Goal: Information Seeking & Learning: Find specific fact

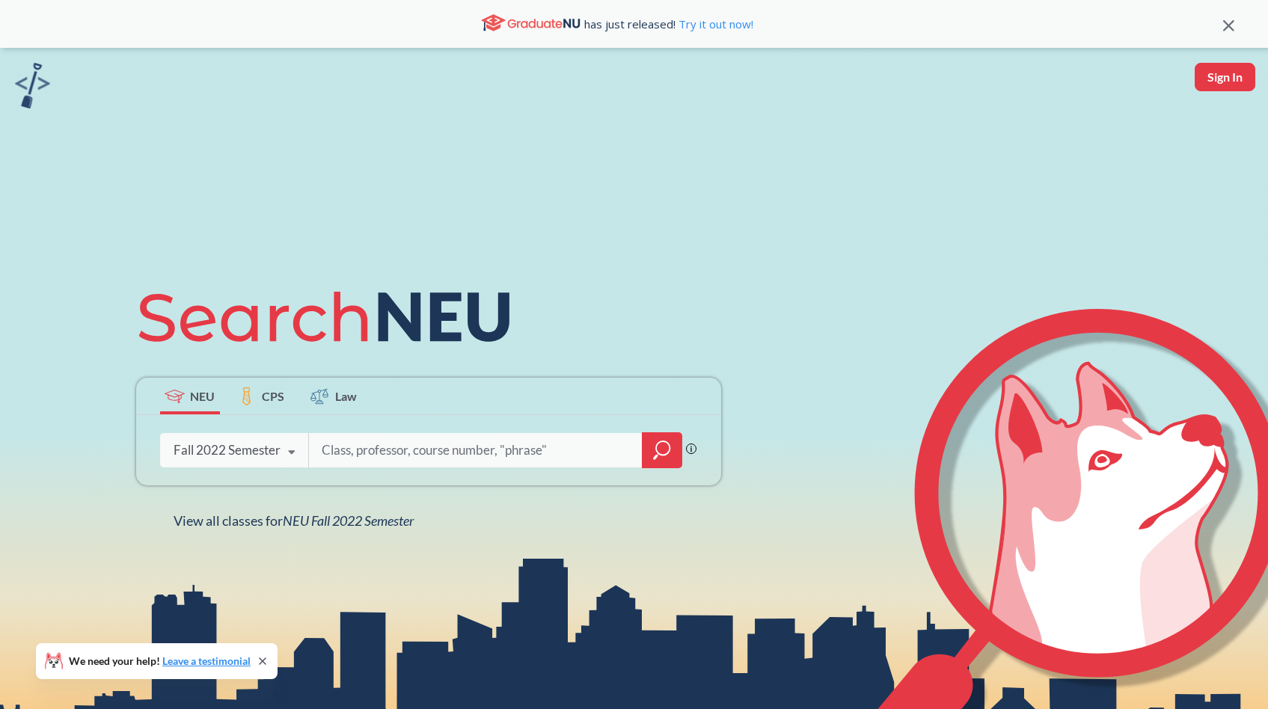
click at [250, 450] on div "Fall 2022 Semester" at bounding box center [227, 450] width 107 height 16
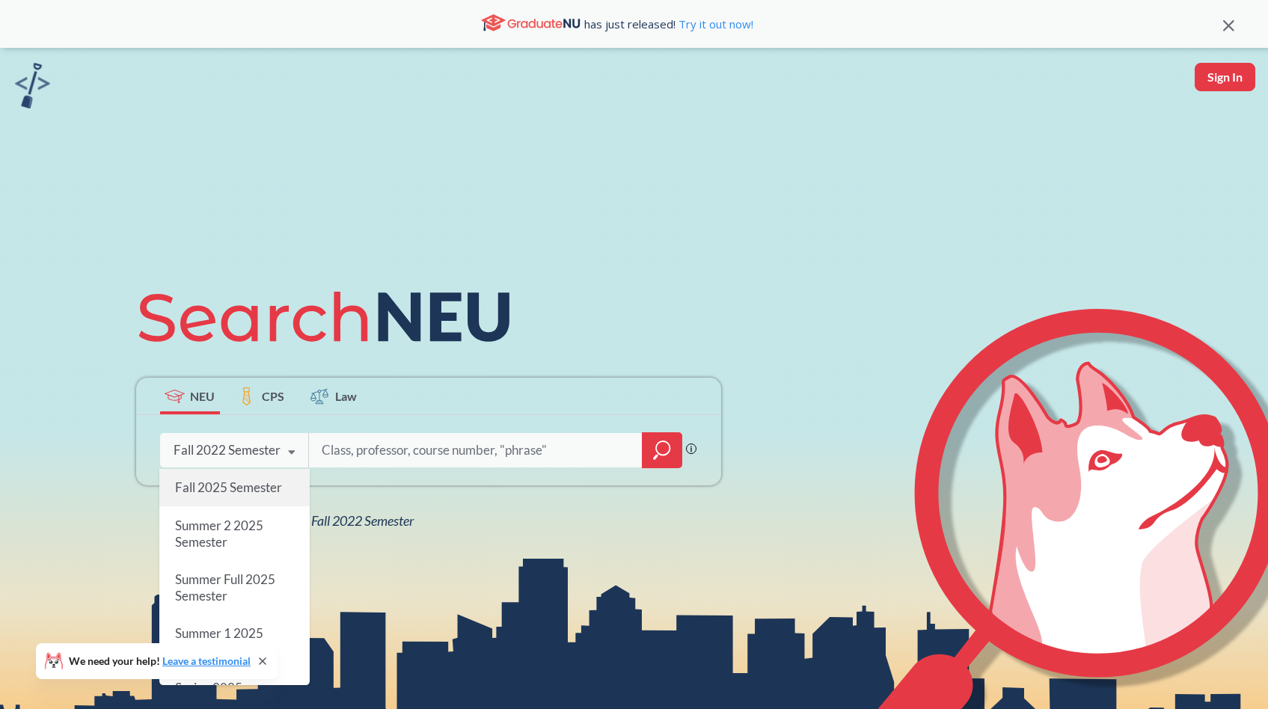
click at [245, 493] on span "Fall 2025 Semester" at bounding box center [227, 488] width 107 height 16
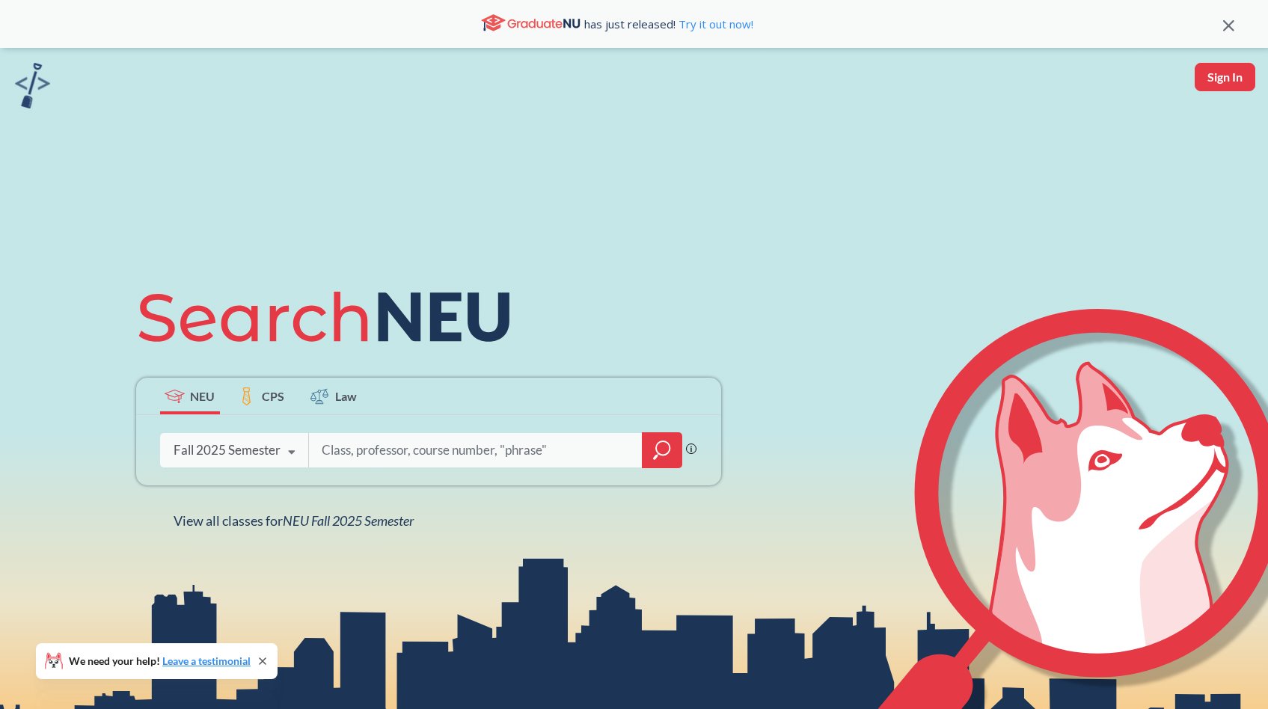
click at [505, 438] on input "search" at bounding box center [475, 450] width 311 height 31
click at [653, 458] on div at bounding box center [662, 450] width 40 height 36
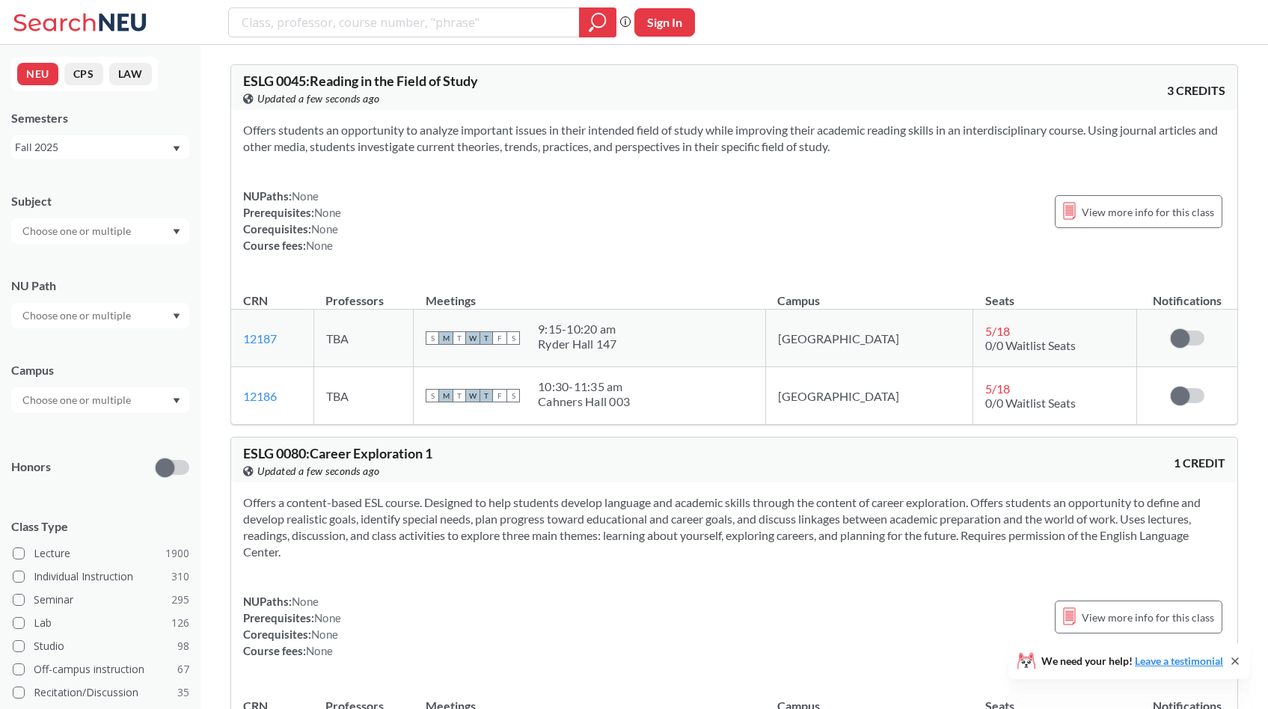
click at [124, 321] on input "text" at bounding box center [78, 316] width 126 height 18
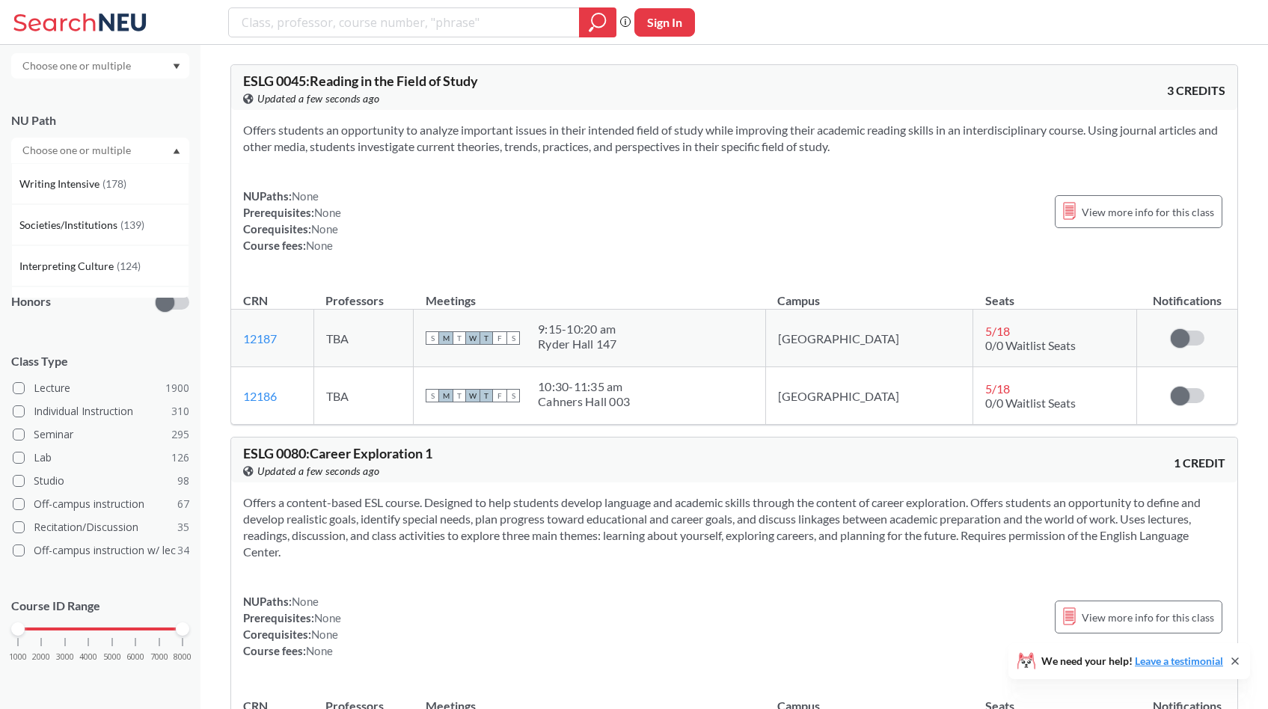
click at [117, 331] on div "Subject NU Path Writing Intensive ( 178 ) Societies/Institutions ( 139 ) Interp…" at bounding box center [100, 352] width 178 height 679
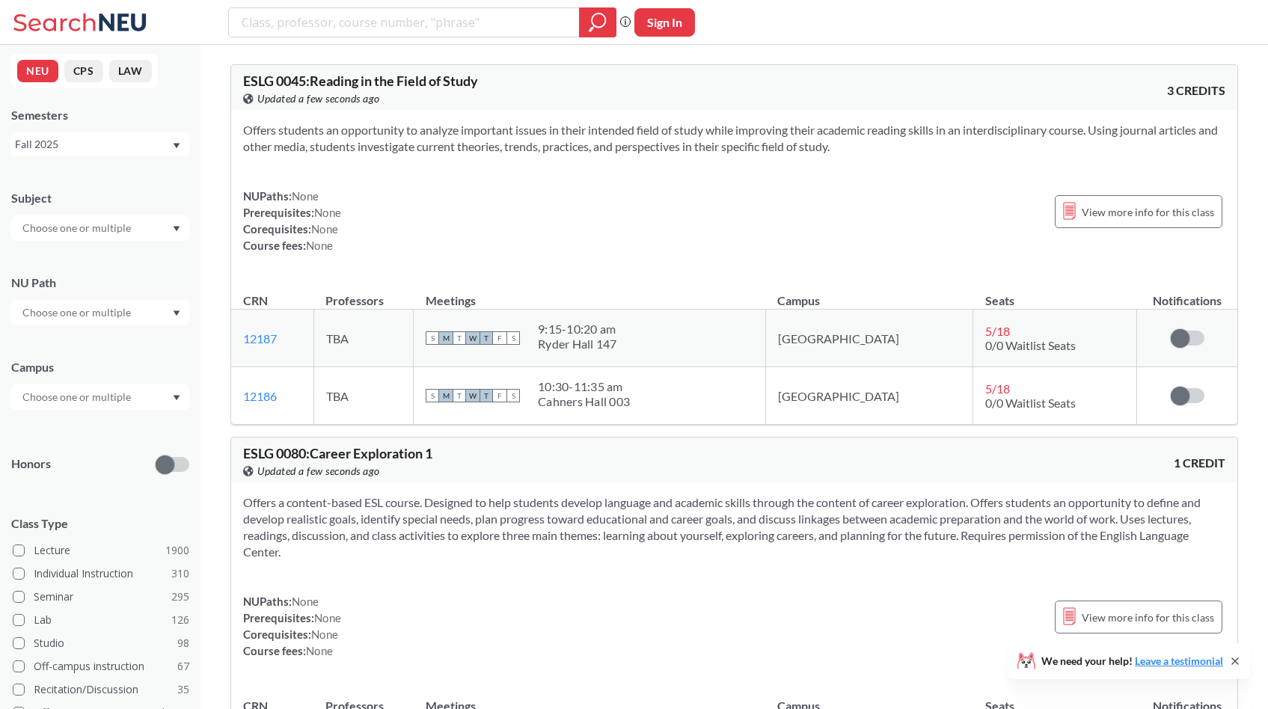
scroll to position [0, 0]
click at [88, 216] on div "Subject" at bounding box center [100, 211] width 178 height 66
click at [91, 232] on input "text" at bounding box center [78, 231] width 126 height 18
click at [180, 157] on div "Fall 2025" at bounding box center [100, 147] width 178 height 24
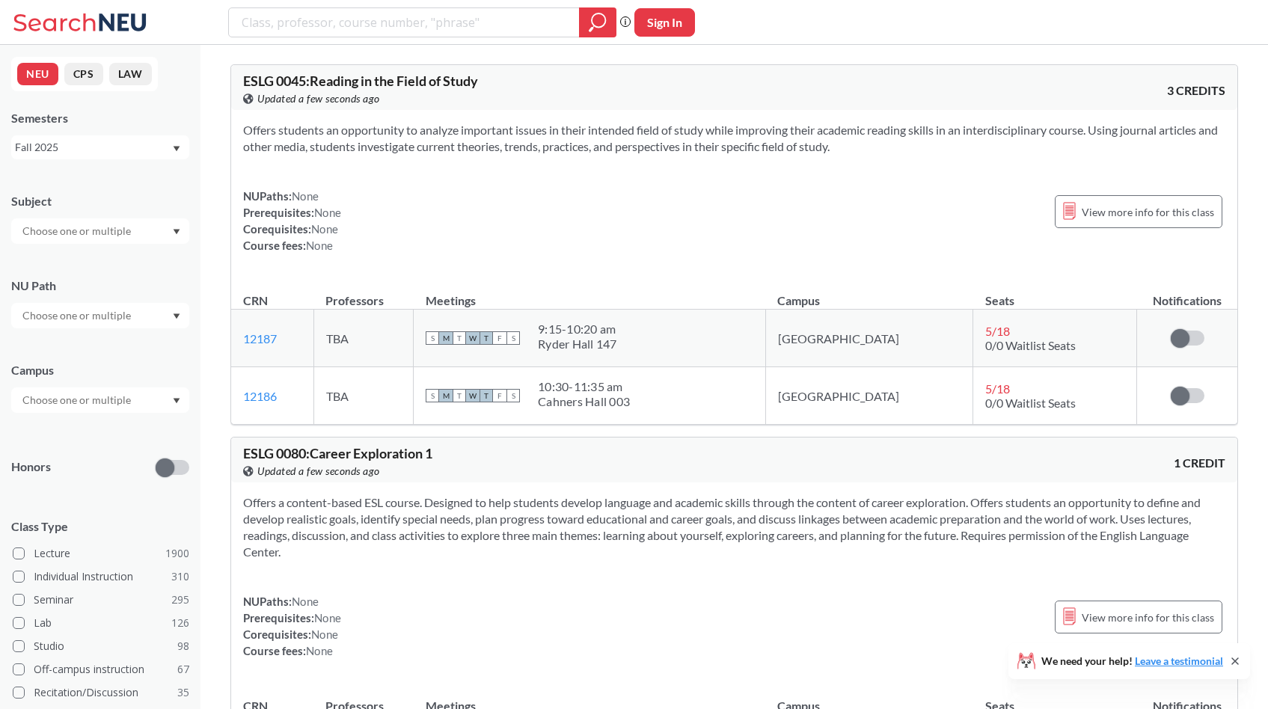
click at [163, 337] on div "Subject NU Path Campus Honors Class Type Lecture 1900 Individual Instruction 31…" at bounding box center [100, 517] width 178 height 679
click at [156, 319] on div at bounding box center [100, 315] width 178 height 25
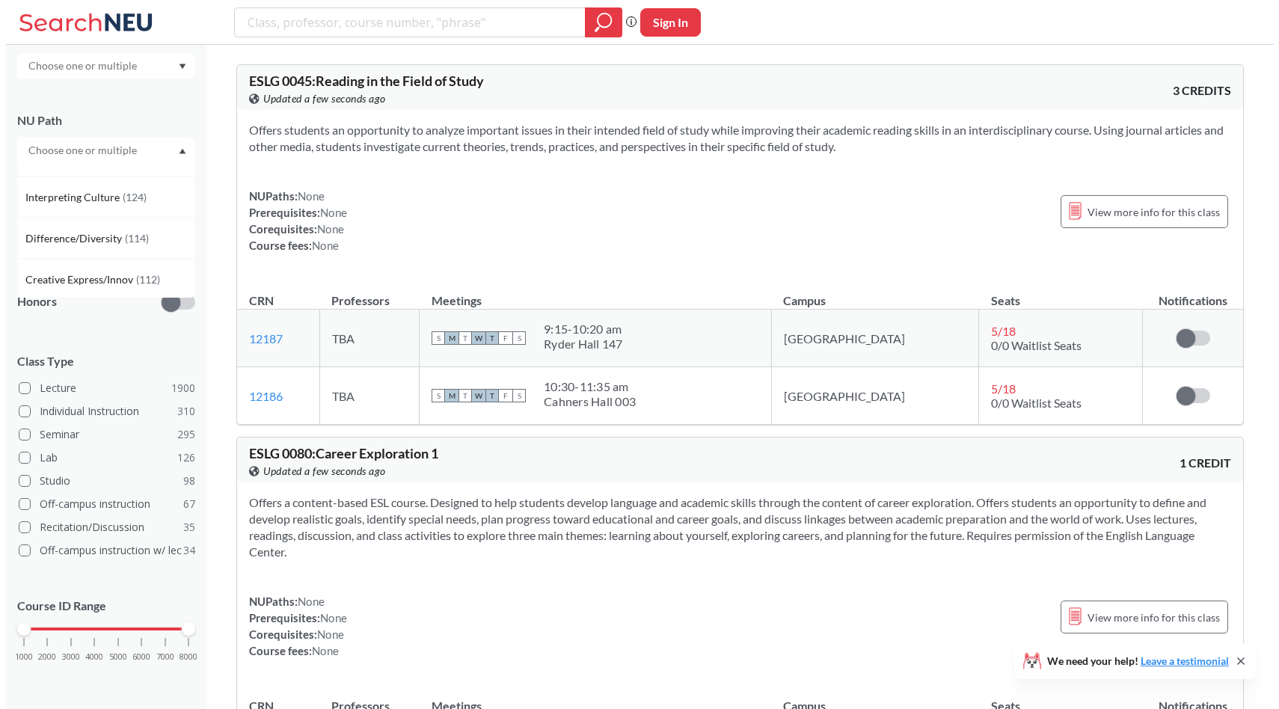
scroll to position [67, 0]
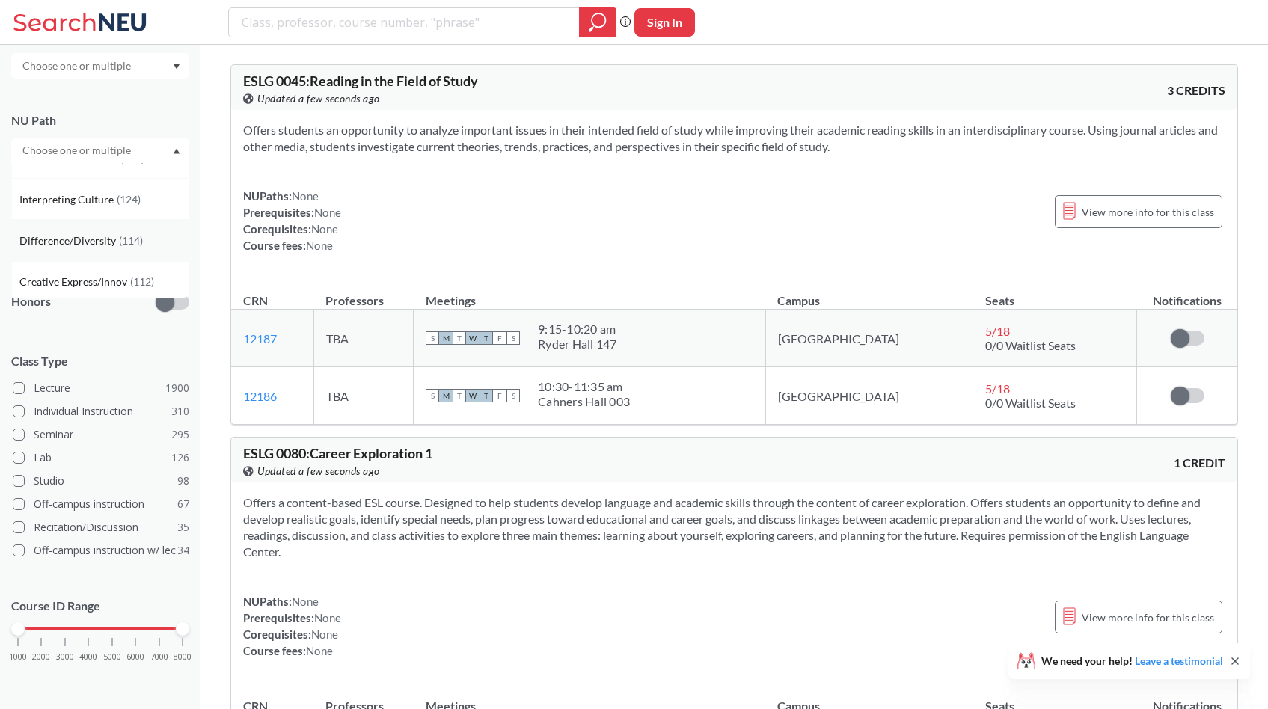
click at [127, 239] on span "( 114 )" at bounding box center [131, 240] width 24 height 13
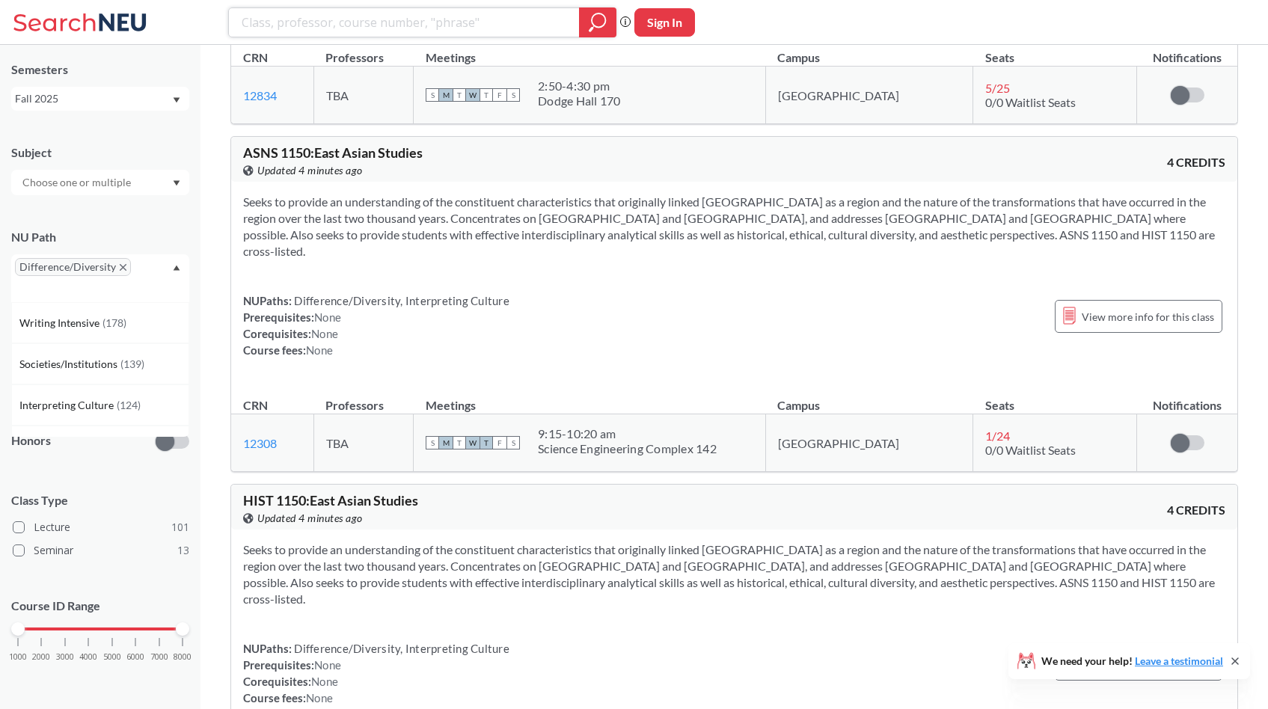
scroll to position [7741, 0]
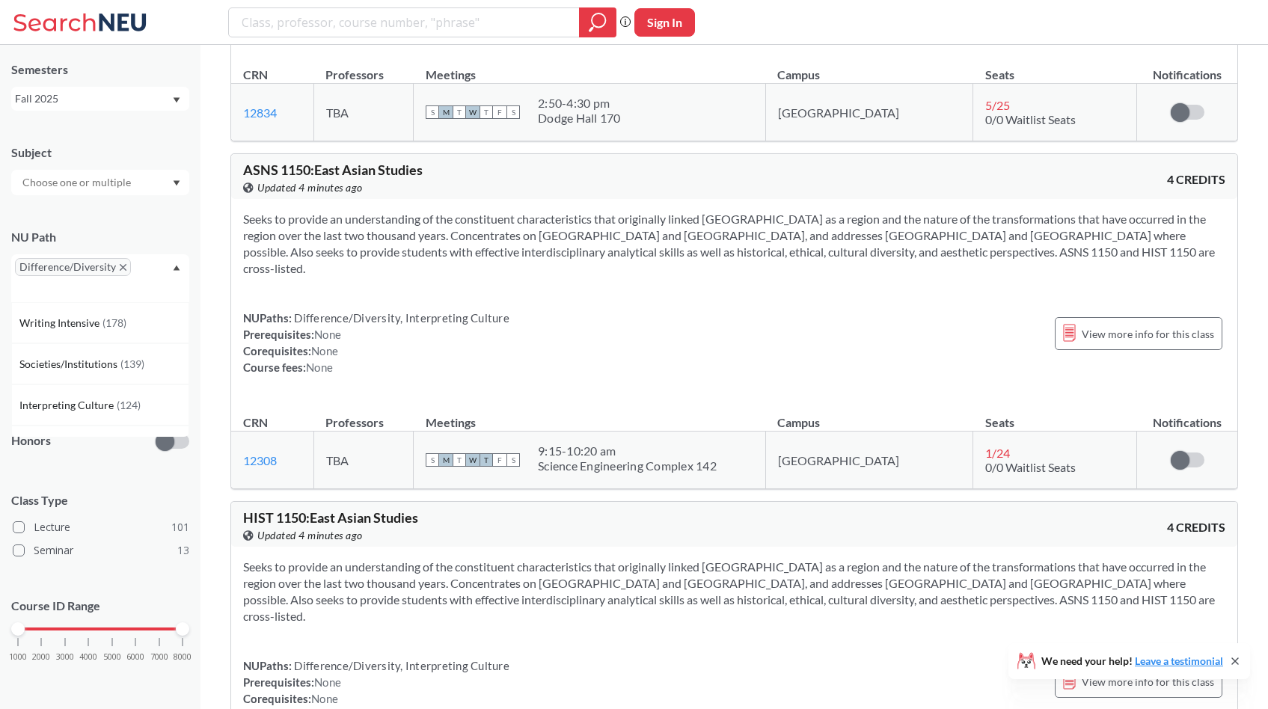
click at [121, 264] on span "Difference/Diversity" at bounding box center [73, 267] width 116 height 18
click at [171, 269] on div "Difference/Diversity" at bounding box center [100, 278] width 178 height 48
click at [123, 266] on icon "X to remove pill" at bounding box center [123, 267] width 7 height 7
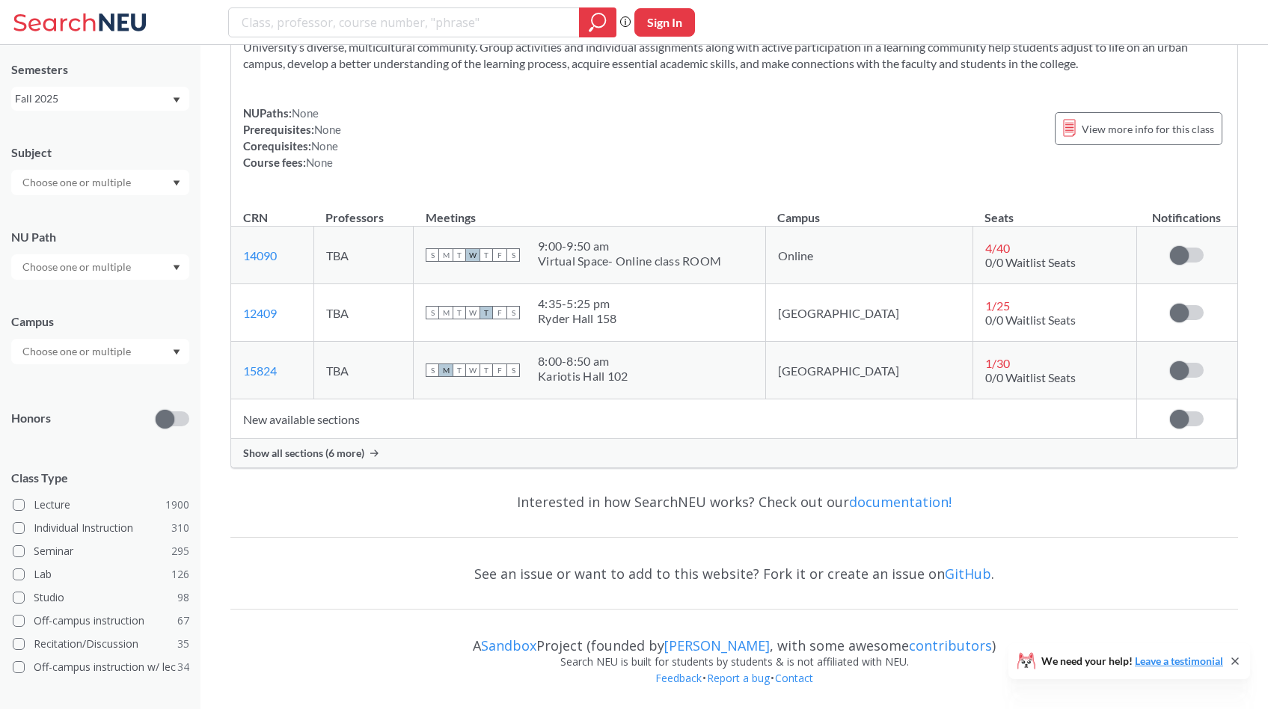
scroll to position [7741, 0]
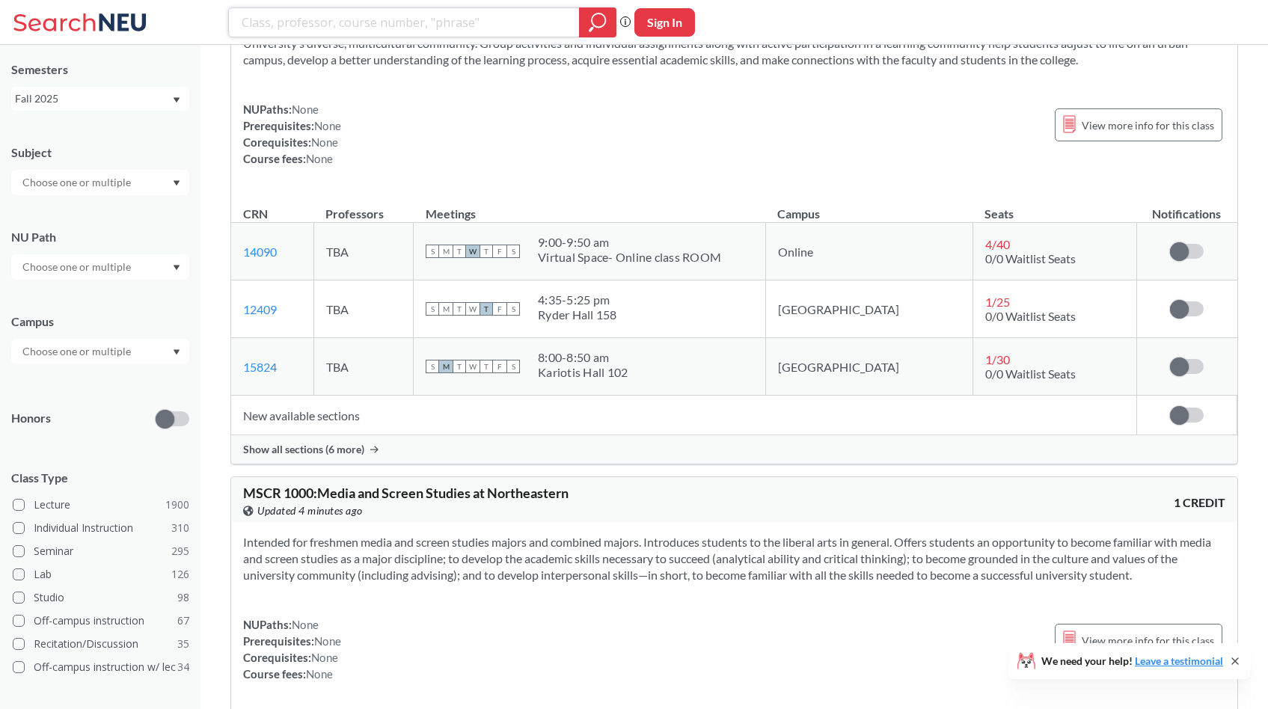
click at [346, 17] on input "search" at bounding box center [404, 22] width 328 height 25
type input "v"
paste input "[PERSON_NAME]"
type input "[PERSON_NAME]"
click at [603, 28] on icon "magnifying glass" at bounding box center [598, 22] width 18 height 21
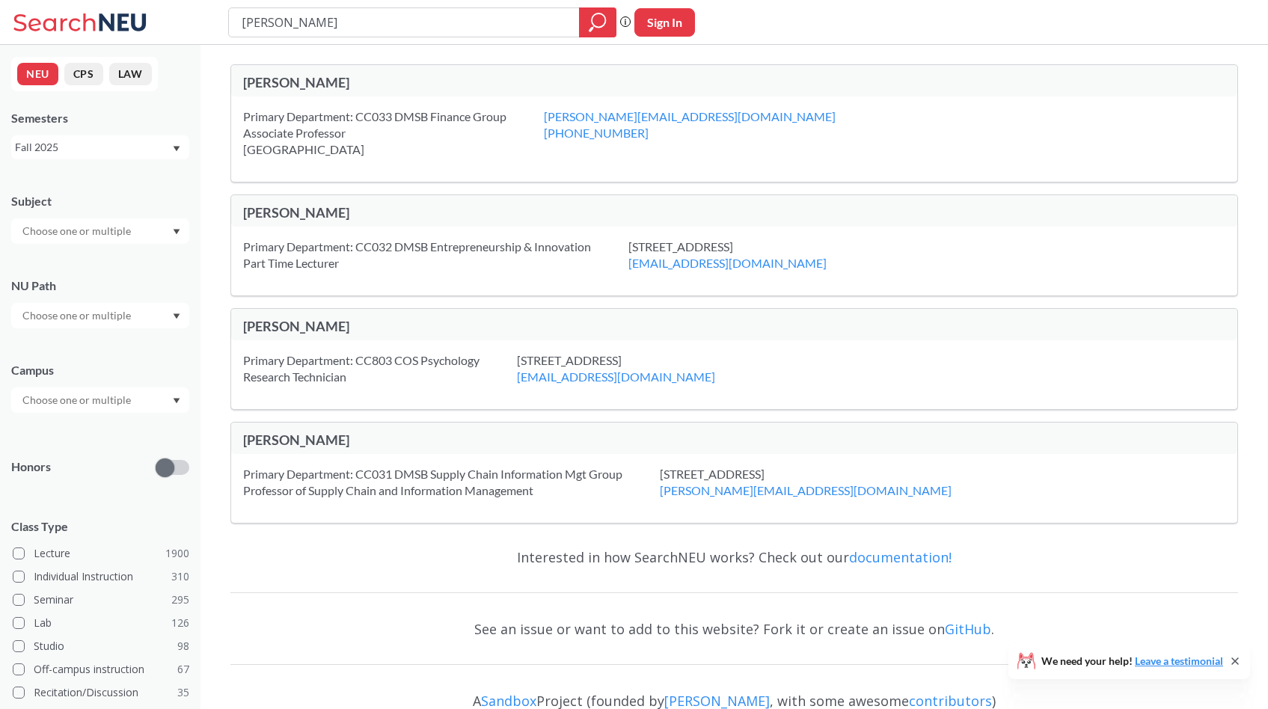
click at [383, 119] on div "Primary Department: CC033 DMSB Finance Group Associate Professor [STREET_ADDRES…" at bounding box center [393, 132] width 301 height 49
click at [380, 180] on div "Primary Department: CC033 DMSB Finance Group Associate Professor [GEOGRAPHIC_DA…" at bounding box center [734, 139] width 1006 height 85
click at [386, 138] on div "Primary Department: CC033 DMSB Finance Group Associate Professor [STREET_ADDRES…" at bounding box center [393, 132] width 301 height 49
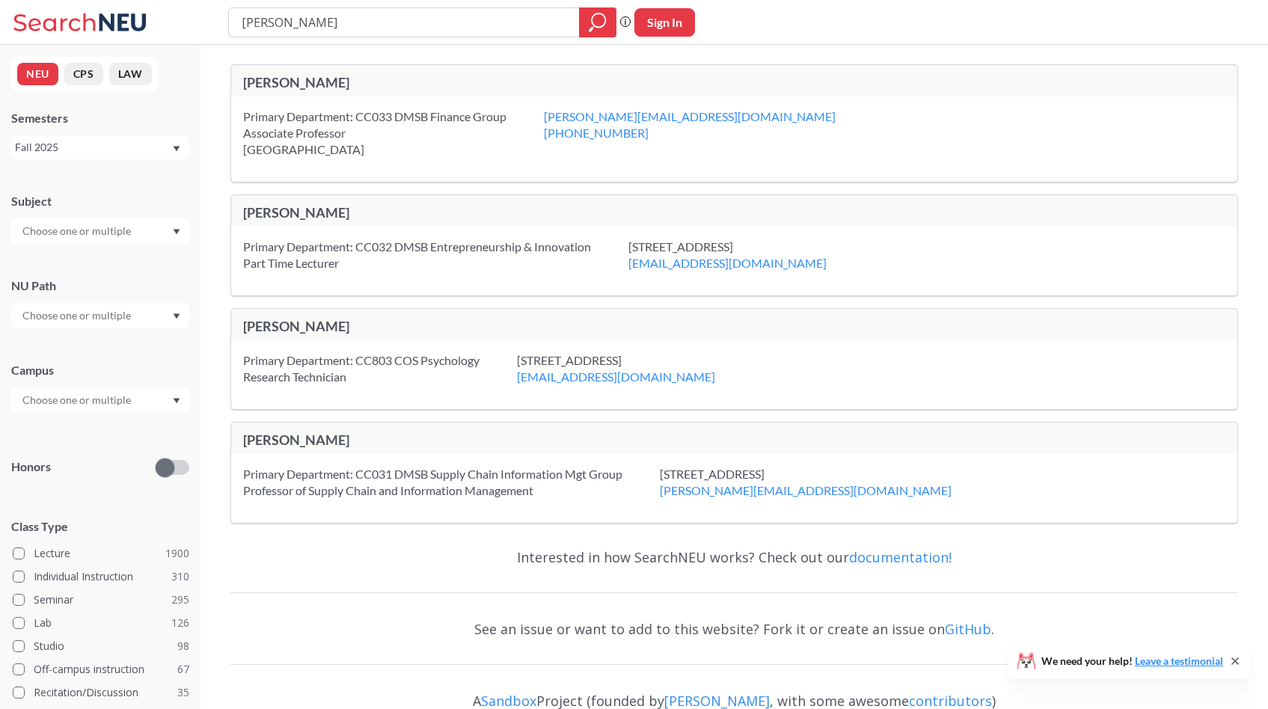
click at [386, 138] on div "Primary Department: CC033 DMSB Finance Group Associate Professor [STREET_ADDRES…" at bounding box center [393, 132] width 301 height 49
click at [389, 161] on div "Primary Department: CC033 DMSB Finance Group Associate Professor [GEOGRAPHIC_DA…" at bounding box center [734, 139] width 1006 height 85
